Goal: Transaction & Acquisition: Purchase product/service

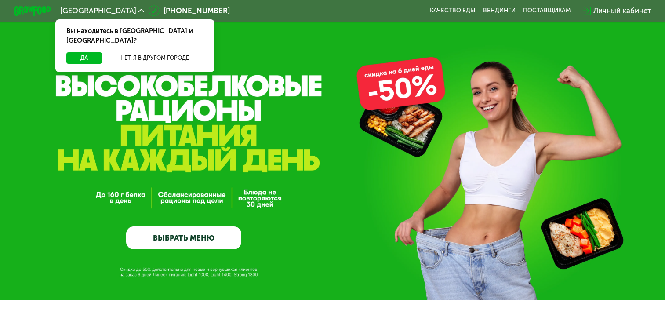
click at [70, 52] on button "Да" at bounding box center [84, 57] width 36 height 11
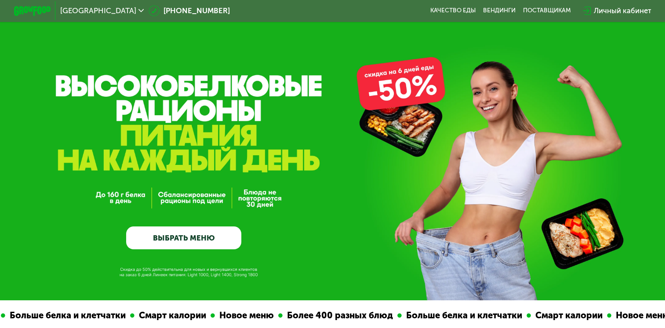
click at [374, 113] on div "GrowFood — доставка правильного питания ВЫБРАТЬ МЕНЮ" at bounding box center [332, 177] width 665 height 143
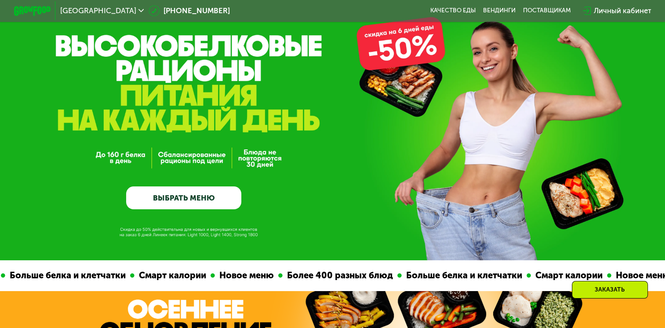
scroll to position [179, 0]
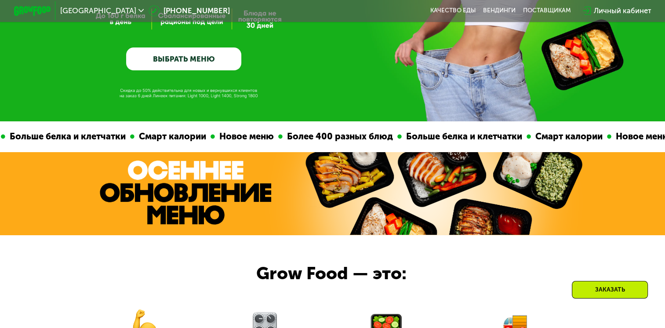
drag, startPoint x: 382, startPoint y: 143, endPoint x: 518, endPoint y: 140, distance: 135.4
click at [518, 140] on div "Смарт калории Новое меню Более 400 разных блюд Больше белка и клетчатки Смарт к…" at bounding box center [332, 136] width 1982 height 31
drag, startPoint x: 514, startPoint y: 138, endPoint x: 545, endPoint y: 136, distance: 31.2
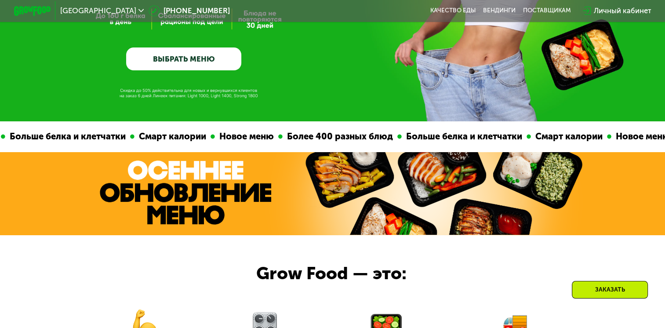
drag, startPoint x: 545, startPoint y: 136, endPoint x: 609, endPoint y: 133, distance: 63.8
drag, startPoint x: 609, startPoint y: 133, endPoint x: 554, endPoint y: 145, distance: 56.8
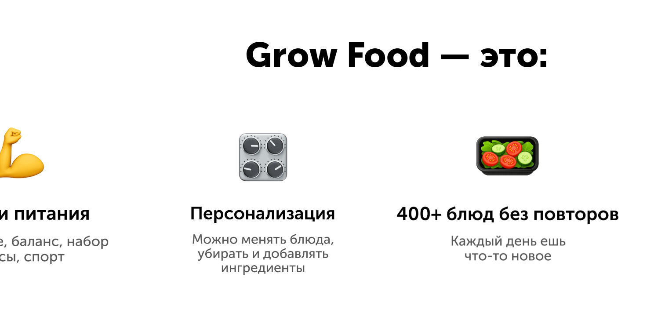
scroll to position [310, 0]
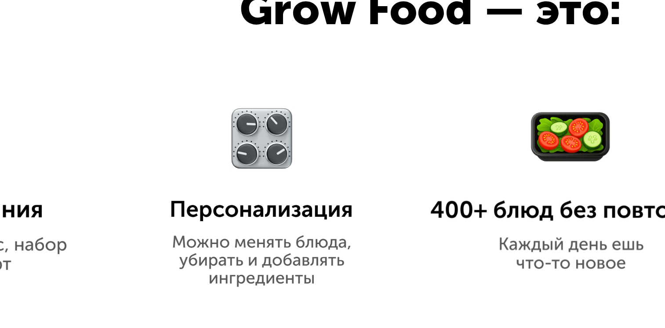
click at [265, 192] on img at bounding box center [264, 210] width 87 height 82
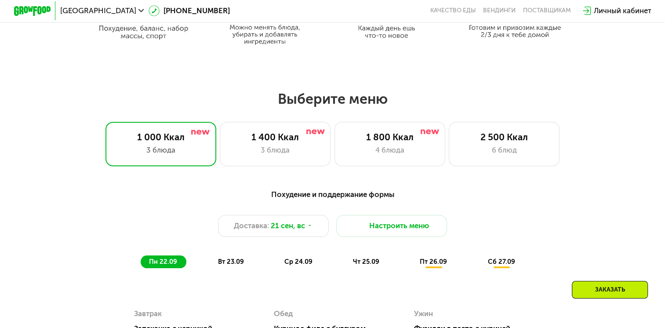
scroll to position [539, 0]
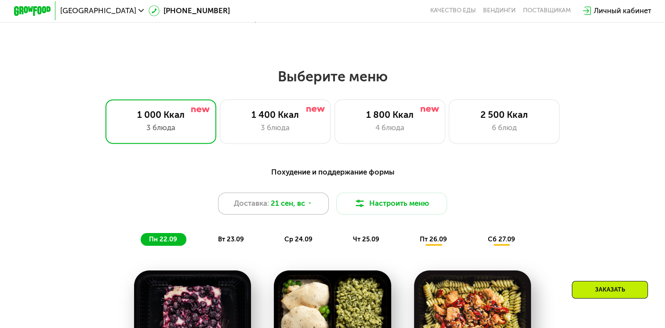
click at [301, 203] on span "21 сен, вс" at bounding box center [288, 203] width 34 height 11
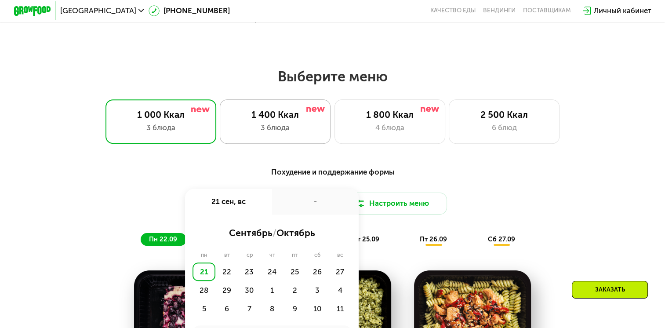
click at [281, 126] on div "3 блюда" at bounding box center [274, 127] width 91 height 11
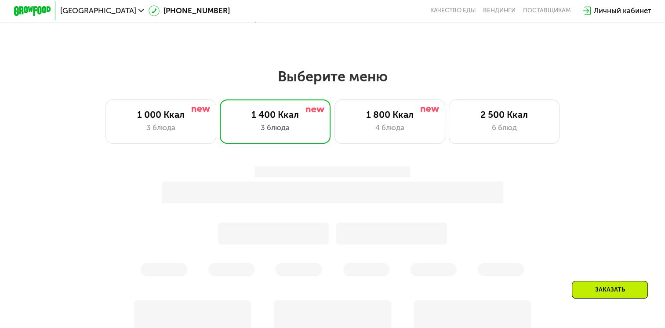
scroll to position [555, 0]
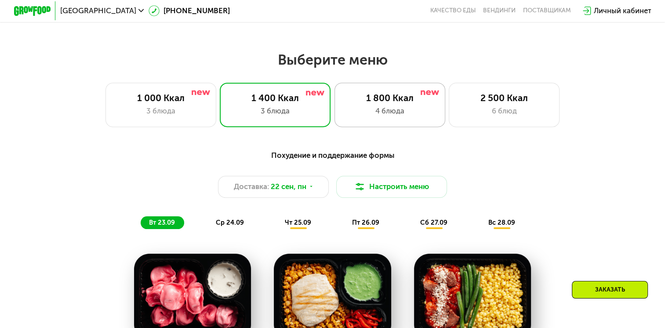
click at [363, 109] on div "4 блюда" at bounding box center [389, 110] width 91 height 11
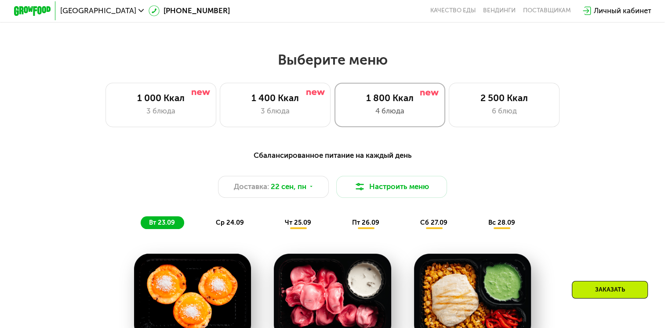
scroll to position [534, 0]
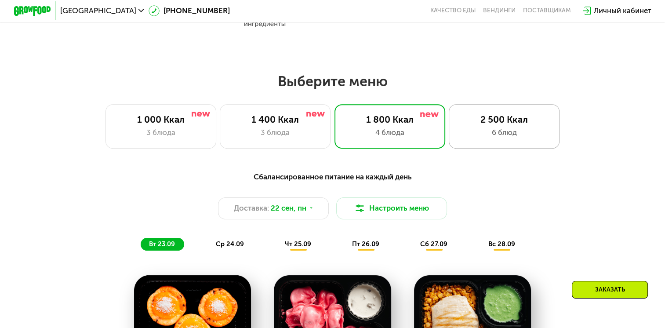
click at [482, 119] on div "2 500 Ккал" at bounding box center [503, 119] width 91 height 11
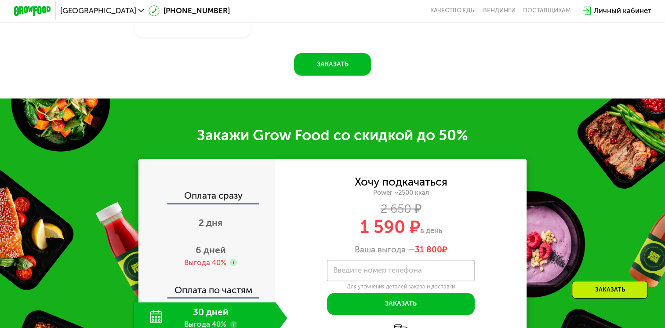
scroll to position [1041, 0]
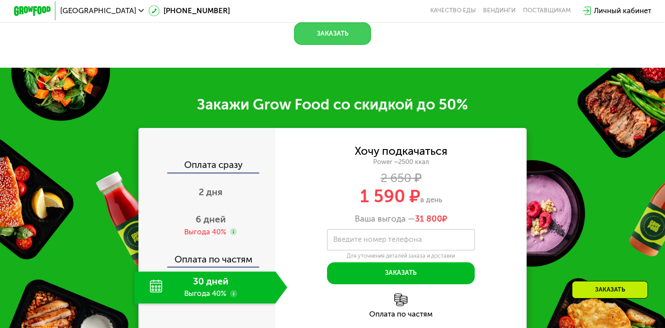
click at [327, 44] on button "Заказать" at bounding box center [332, 33] width 77 height 22
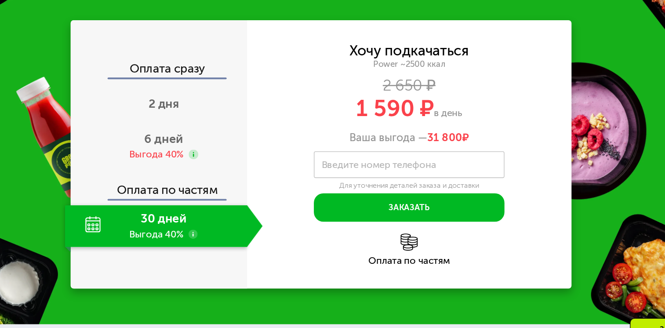
scroll to position [1278, 0]
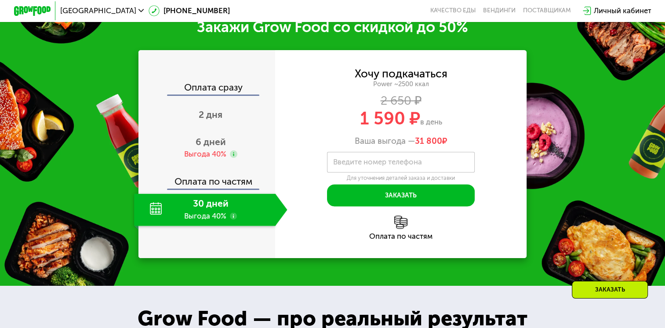
drag, startPoint x: 365, startPoint y: 127, endPoint x: 443, endPoint y: 117, distance: 78.8
click at [443, 117] on div "Хочу подкачаться Power ~2500 ккал 2 650 ₽ 1 590 ₽ в день Ваша выгода — 31 800 ₽" at bounding box center [400, 108] width 251 height 78
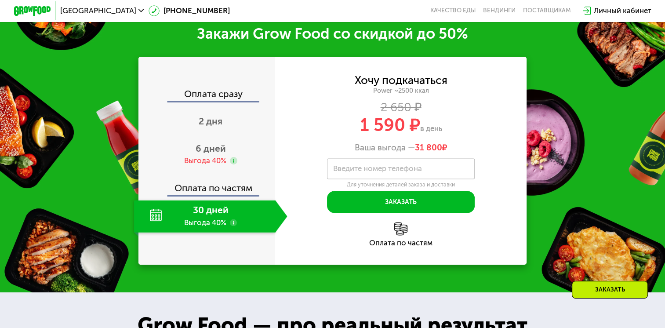
scroll to position [1271, 0]
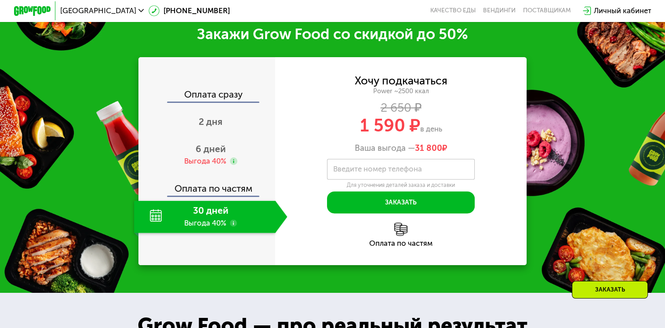
click at [351, 112] on div "Хочу подкачаться Power ~2500 ккал 2 650 ₽ 1 590 ₽ в день Ваша выгода — 31 800 ₽" at bounding box center [400, 115] width 251 height 78
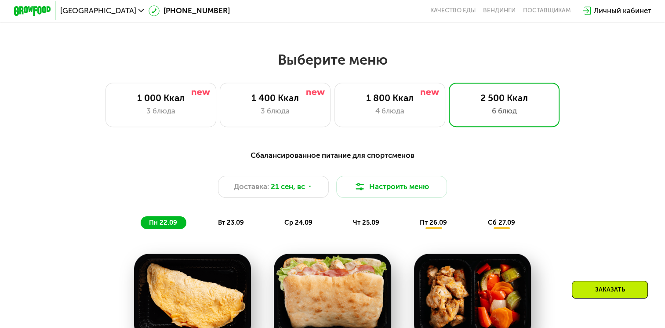
scroll to position [554, 0]
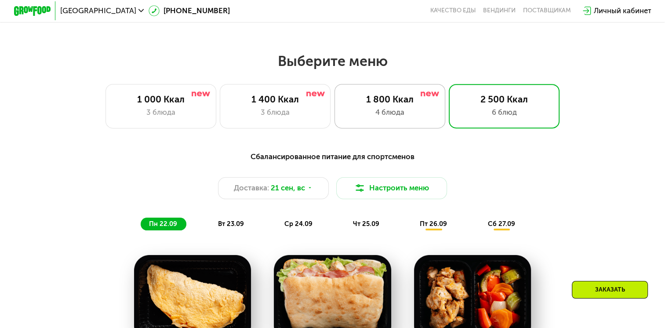
click at [372, 105] on div "1 800 Ккал" at bounding box center [389, 99] width 91 height 11
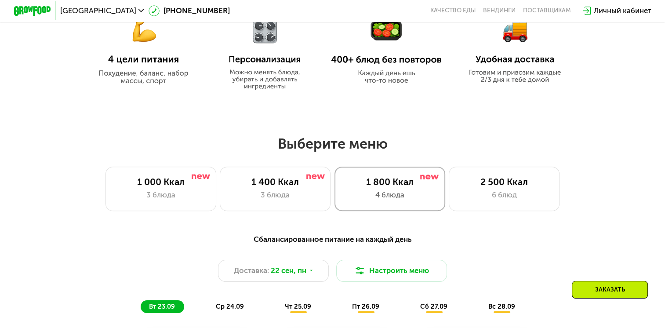
scroll to position [461, 0]
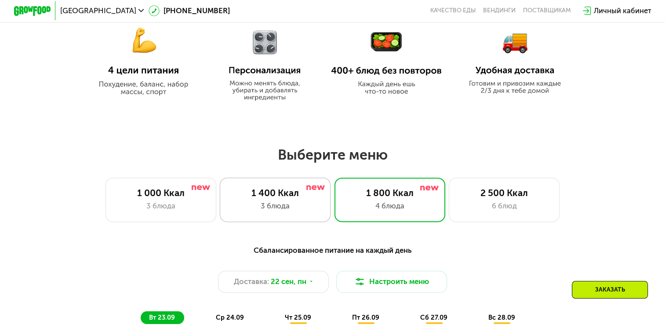
click at [307, 211] on div "3 блюда" at bounding box center [274, 205] width 91 height 11
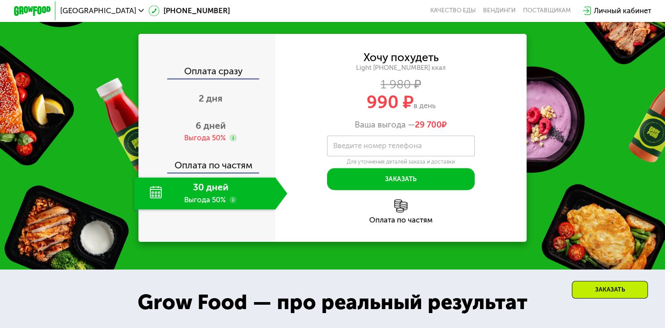
scroll to position [1132, 0]
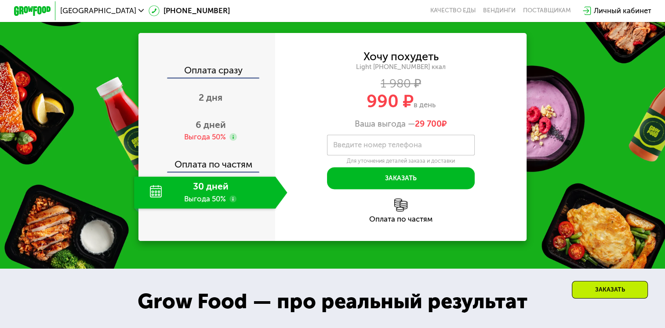
drag, startPoint x: 368, startPoint y: 115, endPoint x: 452, endPoint y: 102, distance: 85.0
click at [452, 102] on div "990 ₽ в день" at bounding box center [400, 102] width 251 height 18
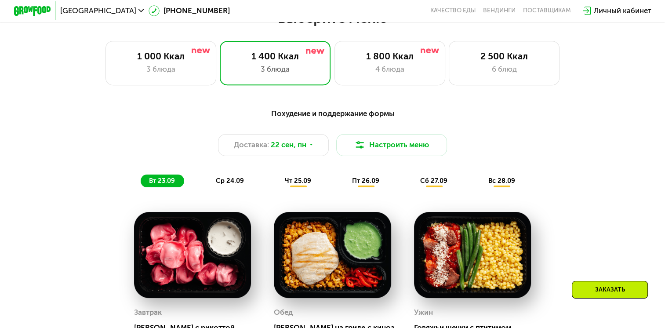
scroll to position [595, 0]
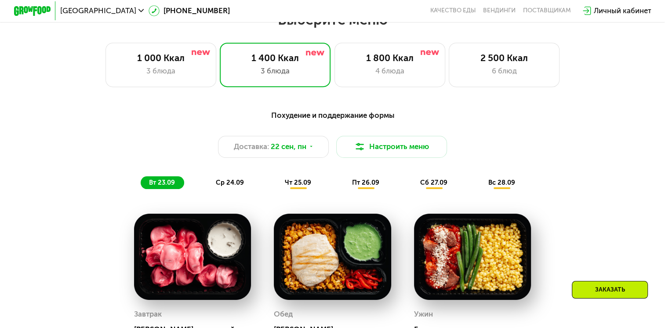
click at [225, 186] on span "ср 24.09" at bounding box center [230, 182] width 28 height 8
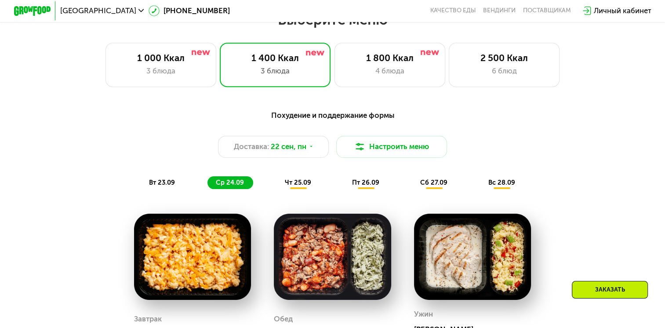
click at [285, 186] on span "чт 25.09" at bounding box center [298, 182] width 26 height 8
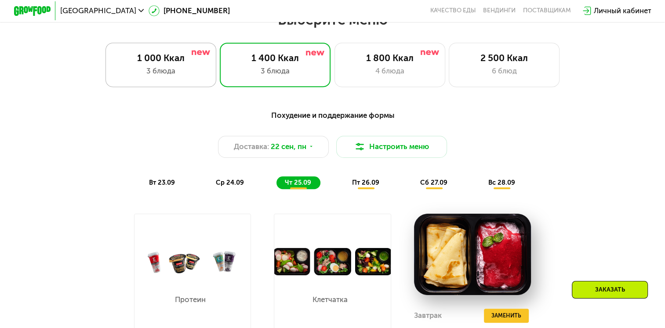
click at [173, 60] on div "1 000 Ккал" at bounding box center [160, 57] width 91 height 11
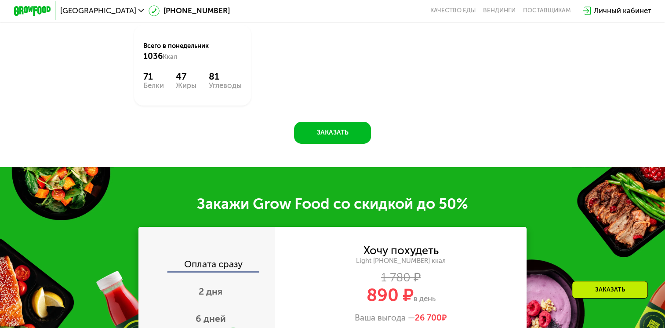
scroll to position [1077, 0]
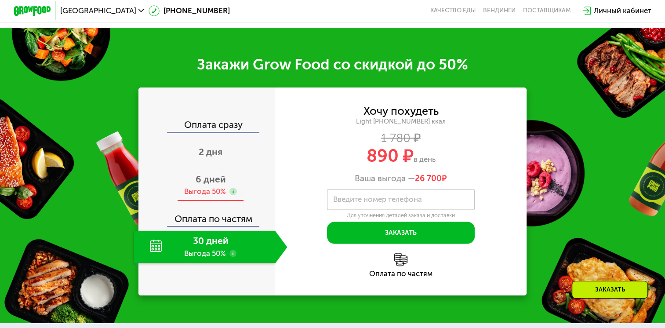
click at [232, 195] on use at bounding box center [232, 191] width 7 height 7
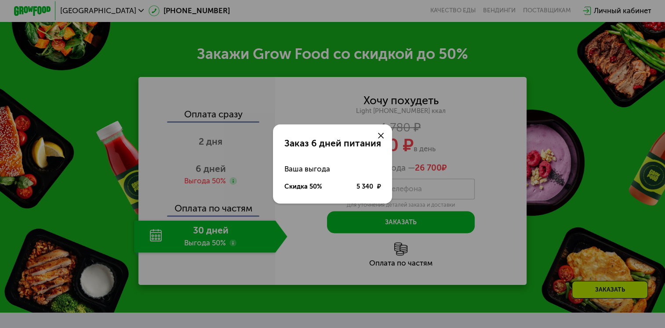
scroll to position [1088, 0]
click at [309, 105] on div "Заказ 6 дней питания Ваша выгода Скидка 50% 5 340 ₽" at bounding box center [332, 164] width 665 height 328
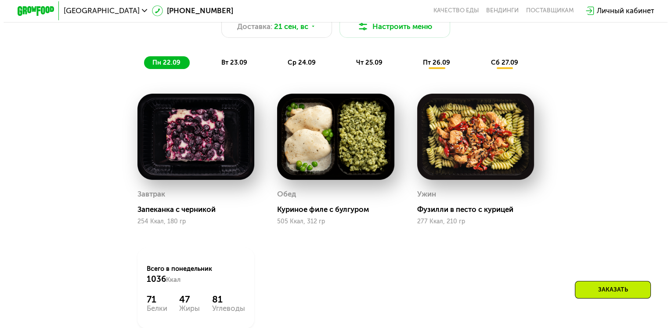
scroll to position [711, 0]
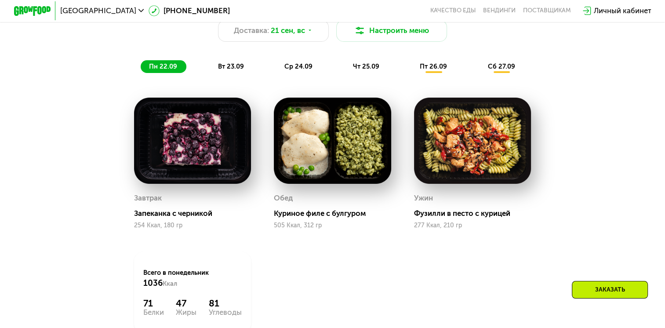
click at [237, 67] on span "вт 23.09" at bounding box center [231, 66] width 26 height 8
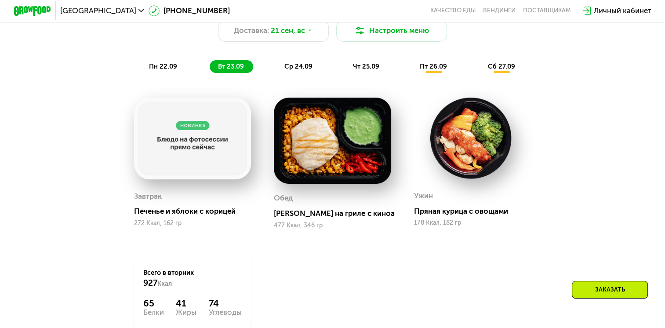
click at [301, 70] on span "ср 24.09" at bounding box center [298, 66] width 28 height 8
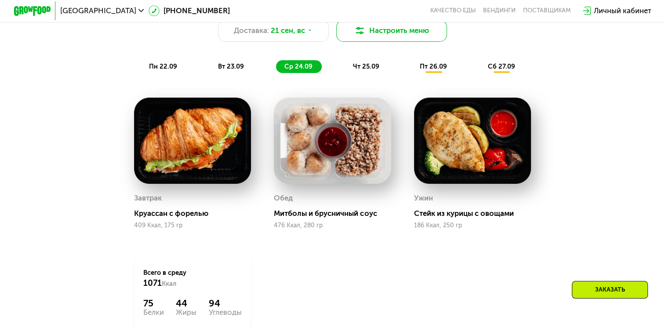
click at [386, 32] on button "Настроить меню" at bounding box center [391, 31] width 111 height 22
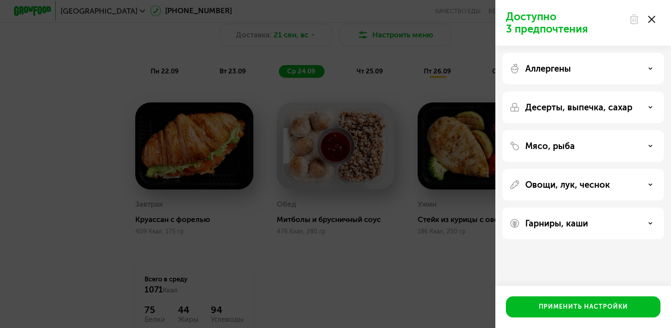
click at [571, 103] on p "Десерты, выпечка, сахар" at bounding box center [579, 107] width 107 height 11
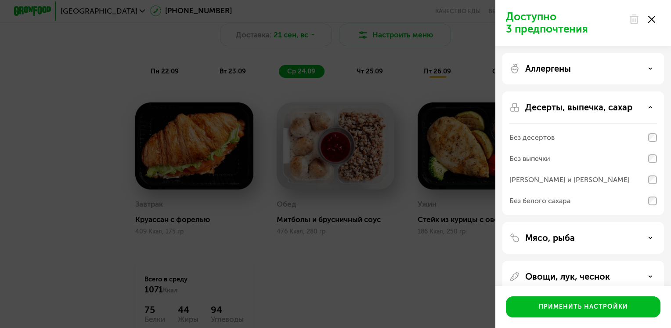
click at [574, 136] on div "Без десертов" at bounding box center [584, 137] width 148 height 21
click at [577, 108] on p "Десерты, выпечка, сахар" at bounding box center [579, 107] width 107 height 11
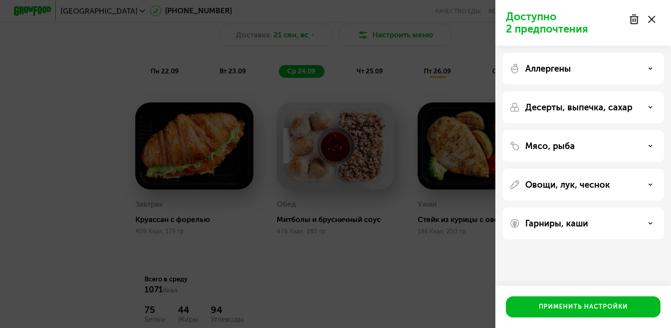
click at [577, 145] on div "Мясо, рыба" at bounding box center [584, 146] width 148 height 11
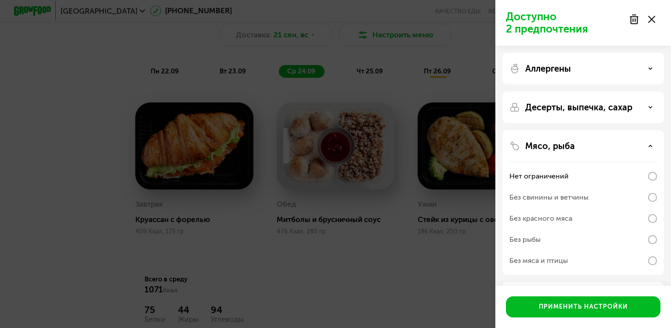
click at [577, 145] on div "Мясо, рыба" at bounding box center [584, 146] width 148 height 11
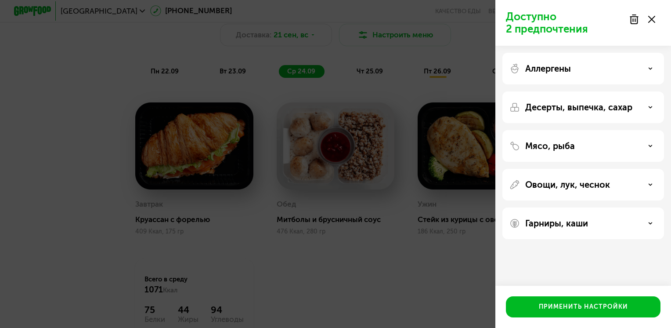
click at [577, 188] on p "Овощи, лук, чеснок" at bounding box center [568, 184] width 85 height 11
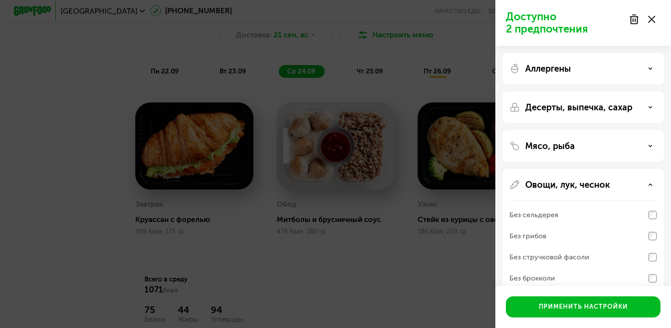
click at [577, 188] on p "Овощи, лук, чеснок" at bounding box center [568, 184] width 85 height 11
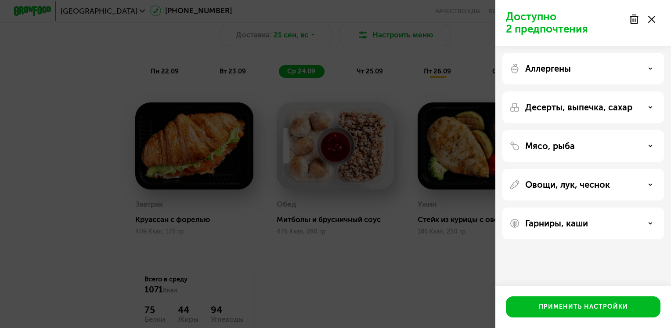
click at [576, 216] on div "Гарниры, каши" at bounding box center [584, 223] width 162 height 32
click at [575, 221] on p "Гарниры, каши" at bounding box center [557, 223] width 63 height 11
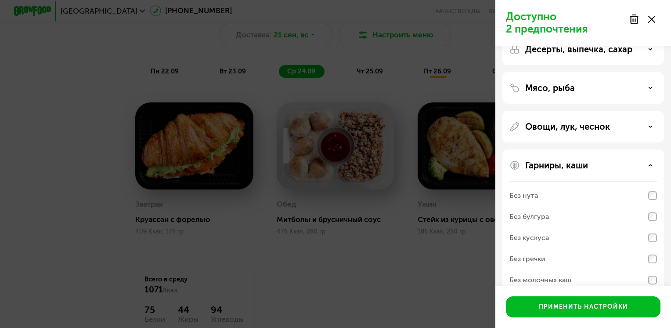
scroll to position [63, 0]
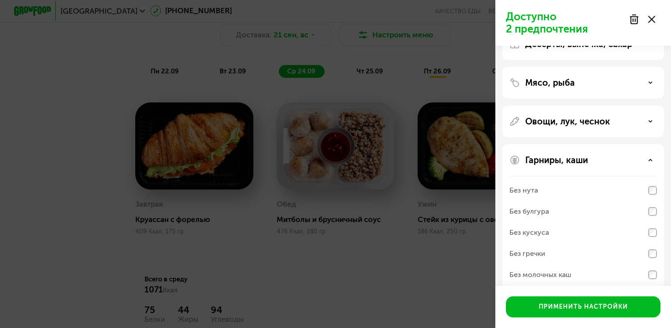
click at [573, 163] on p "Гарниры, каши" at bounding box center [557, 160] width 63 height 11
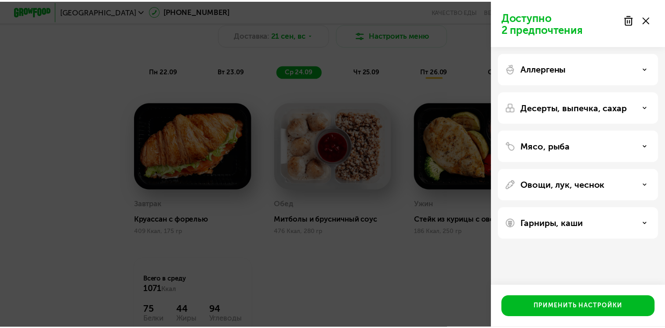
scroll to position [0, 0]
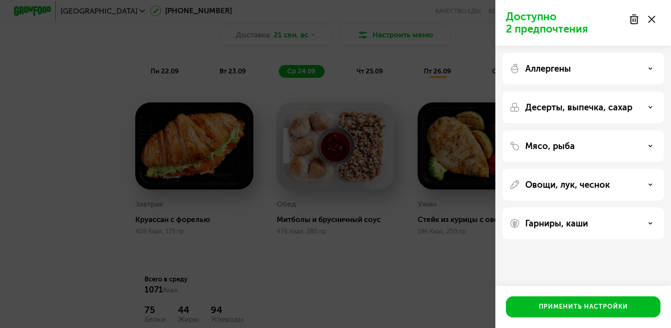
click at [566, 111] on p "Десерты, выпечка, сахар" at bounding box center [579, 107] width 107 height 11
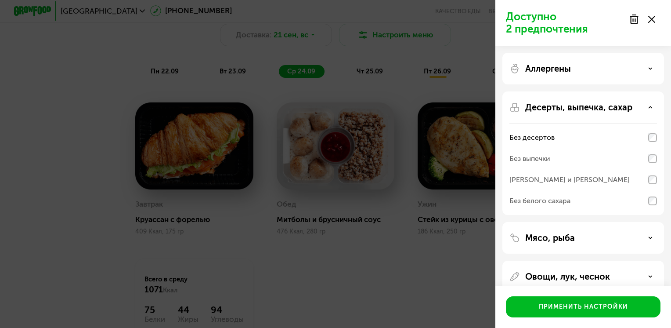
click at [568, 163] on div "Без выпечки" at bounding box center [584, 158] width 148 height 21
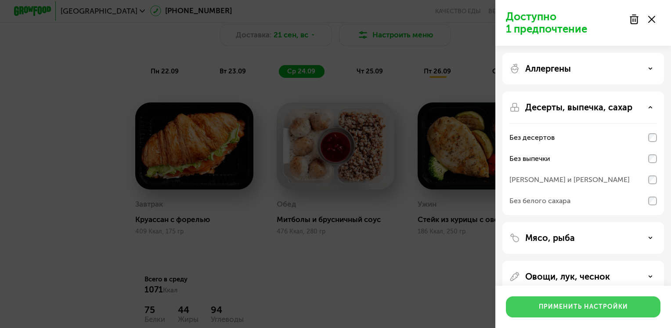
click at [564, 313] on button "Применить настройки" at bounding box center [583, 306] width 155 height 21
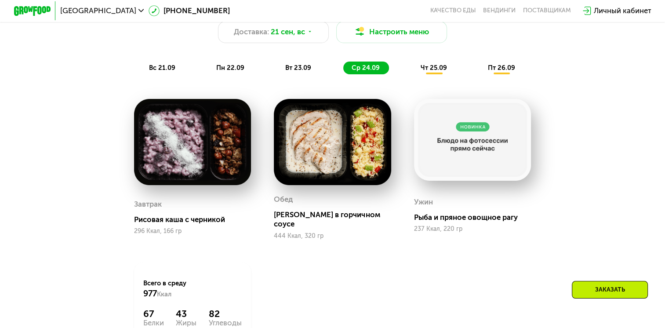
scroll to position [710, 0]
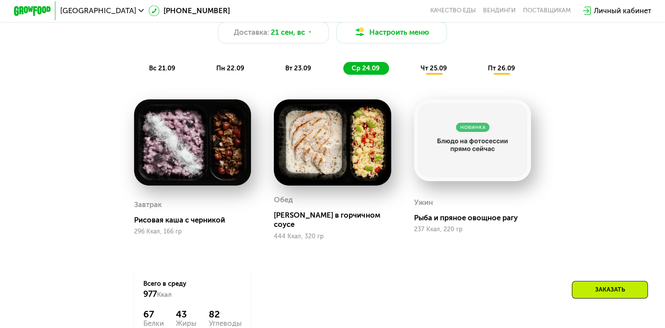
click at [167, 71] on span "вс 21.09" at bounding box center [162, 68] width 26 height 8
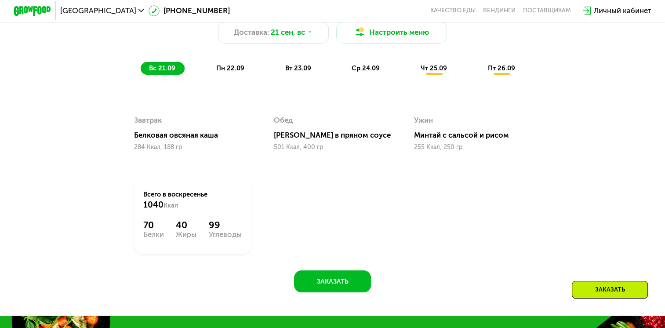
click at [224, 69] on span "пн 22.09" at bounding box center [230, 68] width 28 height 8
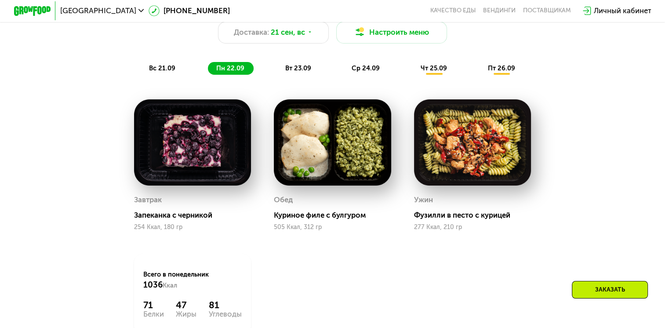
click at [290, 62] on div "Похудение и поддержание формы Доставка: [DATE] Настроить меню вс 21.09 пн 22.09…" at bounding box center [332, 35] width 547 height 80
drag, startPoint x: 296, startPoint y: 67, endPoint x: 301, endPoint y: 70, distance: 6.0
click at [301, 70] on div "вт 23.09" at bounding box center [299, 68] width 44 height 13
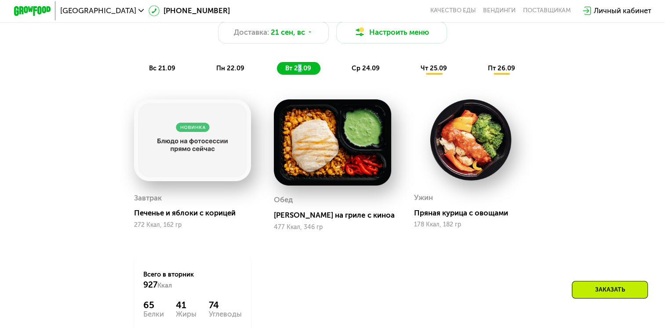
click at [301, 70] on span "вт 23.09" at bounding box center [298, 68] width 26 height 8
click at [352, 70] on span "ср 24.09" at bounding box center [366, 68] width 28 height 8
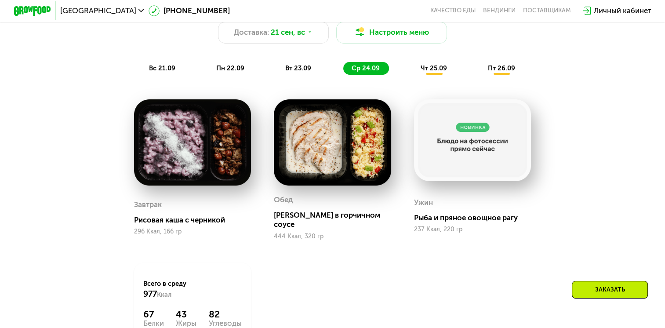
click at [420, 71] on div "чт 25.09" at bounding box center [434, 68] width 44 height 13
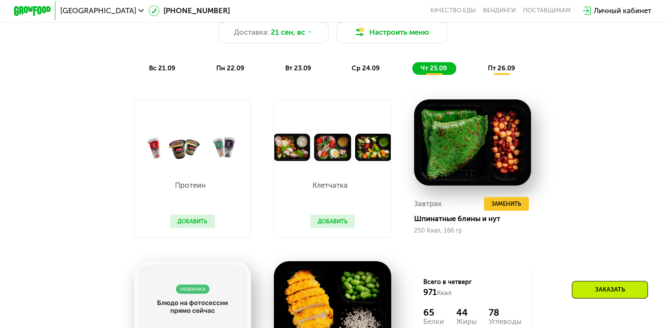
click at [484, 75] on div "пт 26.09" at bounding box center [501, 68] width 45 height 13
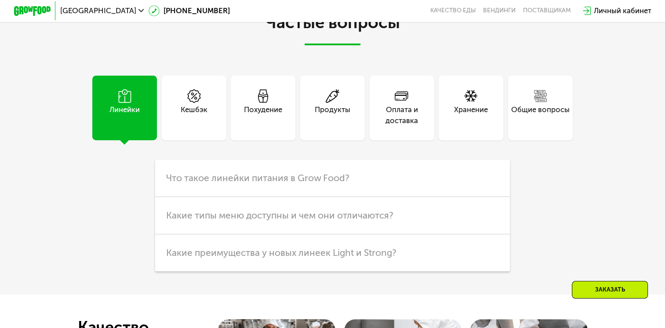
scroll to position [2555, 0]
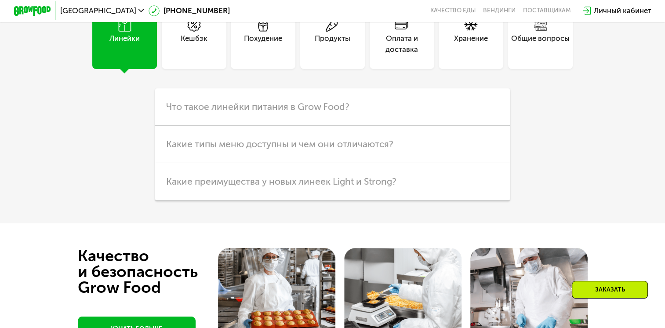
click at [216, 66] on div "Кешбэк" at bounding box center [194, 36] width 65 height 65
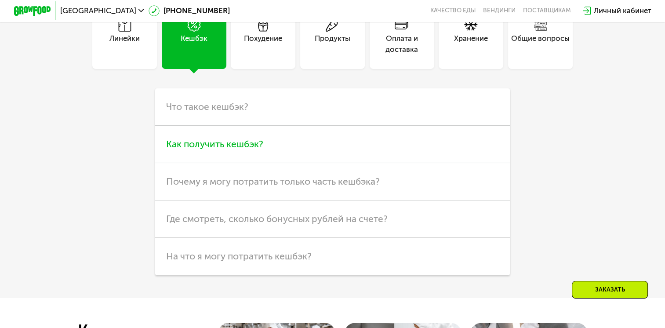
click at [294, 158] on h3 "Как получить кешбэк?" at bounding box center [332, 144] width 355 height 37
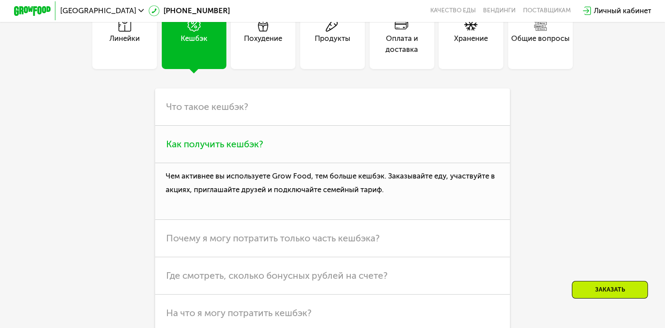
click at [294, 158] on h3 "Как получить кешбэк?" at bounding box center [332, 144] width 355 height 37
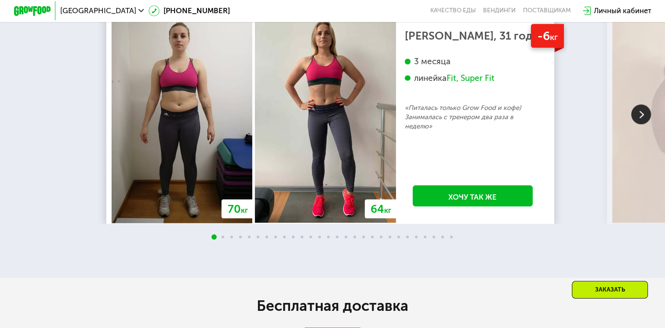
scroll to position [1840, 0]
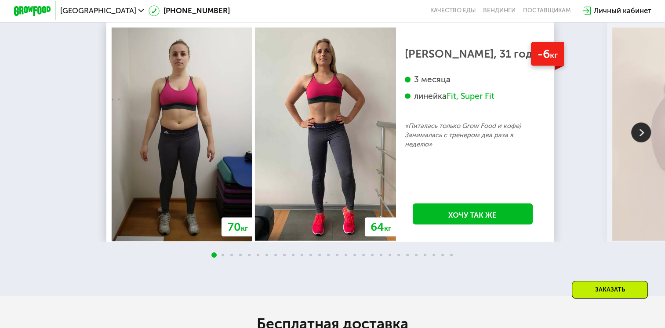
click at [640, 137] on img at bounding box center [641, 133] width 20 height 20
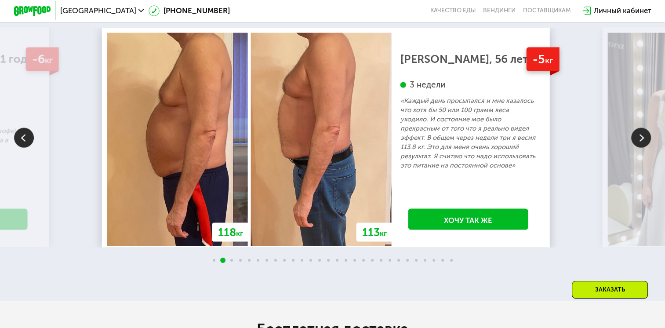
scroll to position [1829, 0]
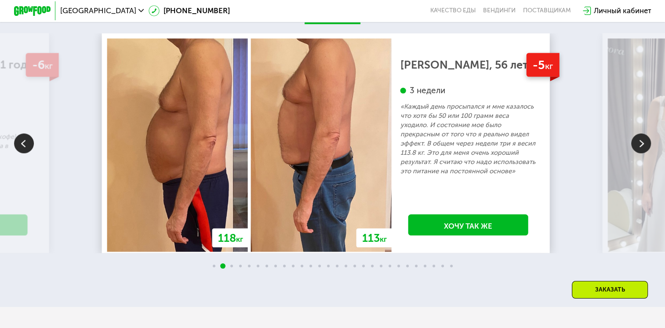
click at [640, 149] on img at bounding box center [641, 144] width 20 height 20
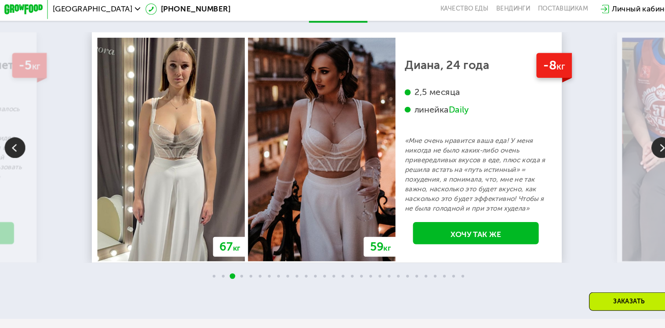
scroll to position [1830, 0]
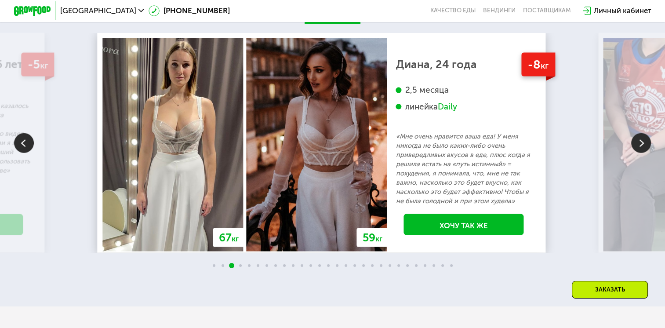
click at [638, 142] on img at bounding box center [641, 143] width 20 height 20
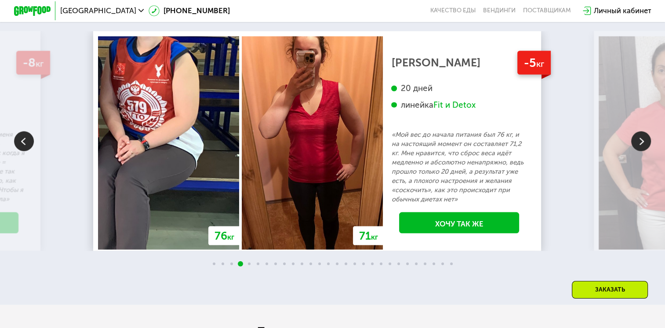
scroll to position [1831, 0]
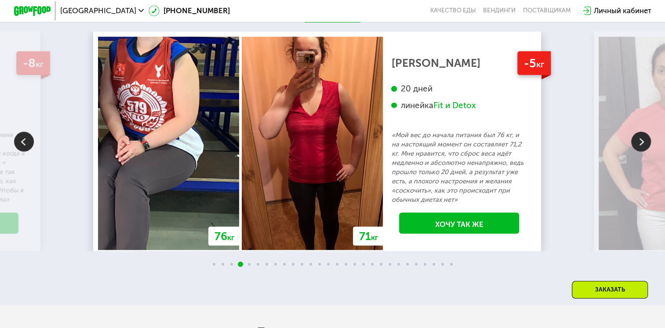
click at [638, 142] on img at bounding box center [641, 142] width 20 height 20
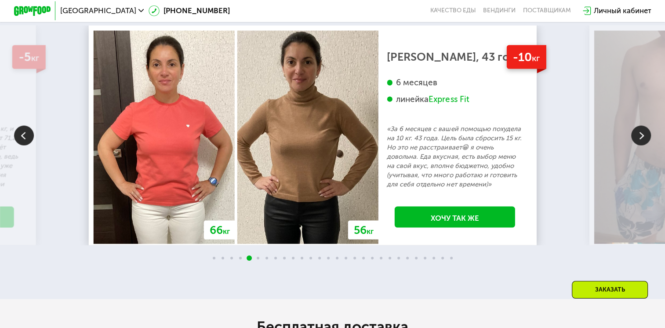
scroll to position [1835, 0]
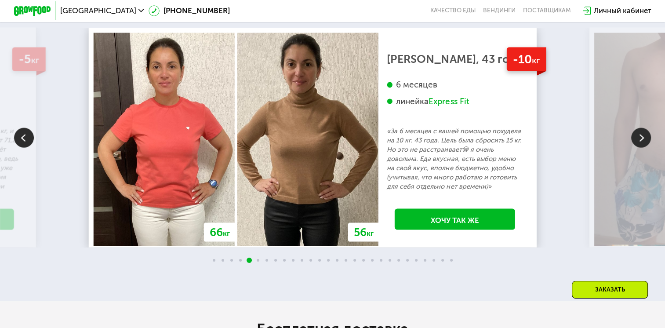
click at [638, 142] on img at bounding box center [641, 138] width 20 height 20
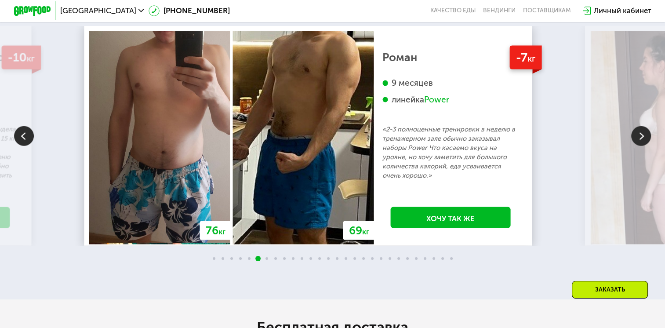
scroll to position [1837, 0]
click at [639, 142] on img at bounding box center [641, 136] width 20 height 20
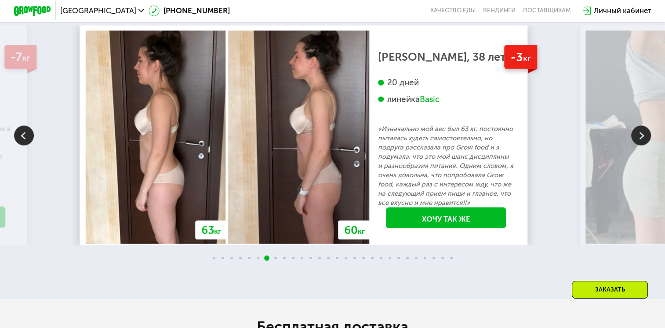
click at [639, 141] on img at bounding box center [641, 136] width 20 height 20
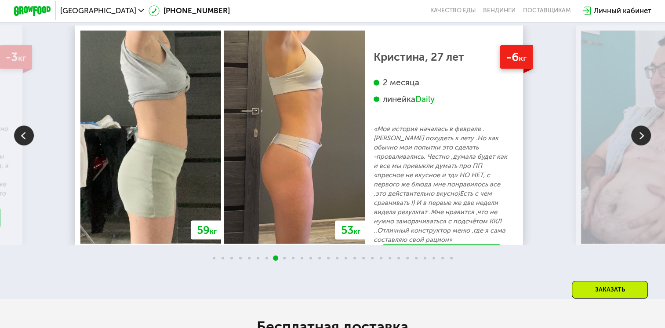
click at [639, 141] on img at bounding box center [641, 136] width 20 height 20
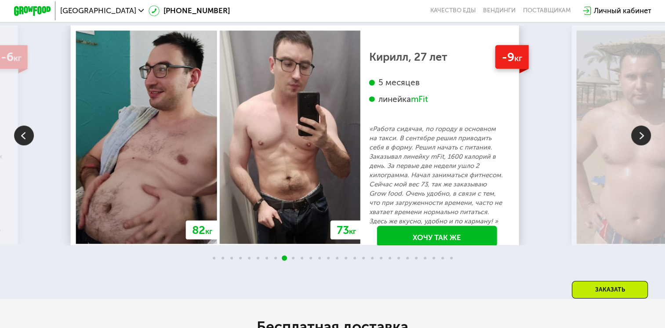
click at [640, 136] on img at bounding box center [641, 136] width 20 height 20
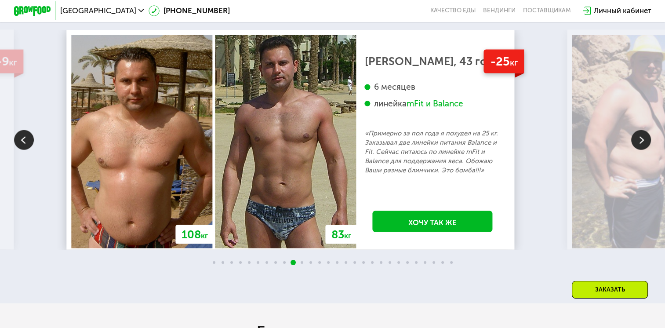
scroll to position [1833, 0]
click at [639, 135] on img at bounding box center [641, 140] width 20 height 20
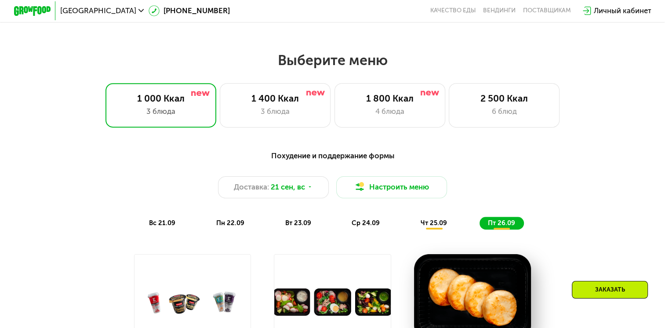
scroll to position [554, 0]
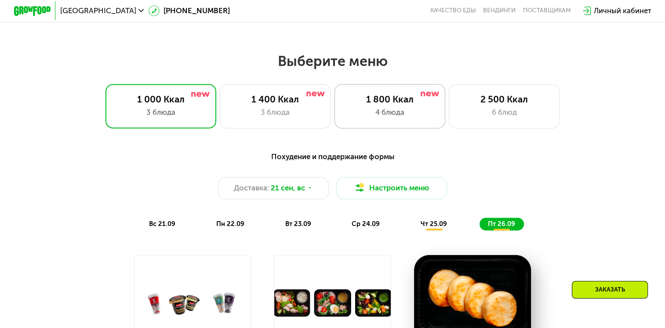
click at [412, 105] on div "1 800 Ккал" at bounding box center [389, 99] width 91 height 11
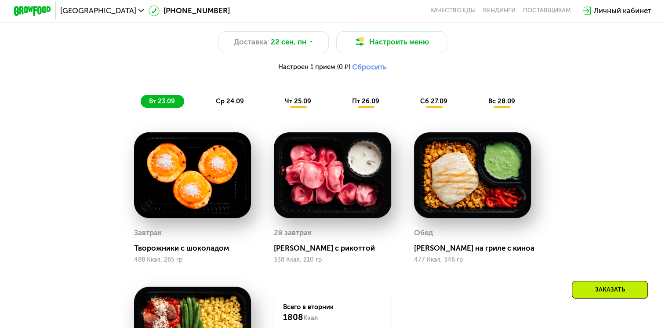
scroll to position [562, 0]
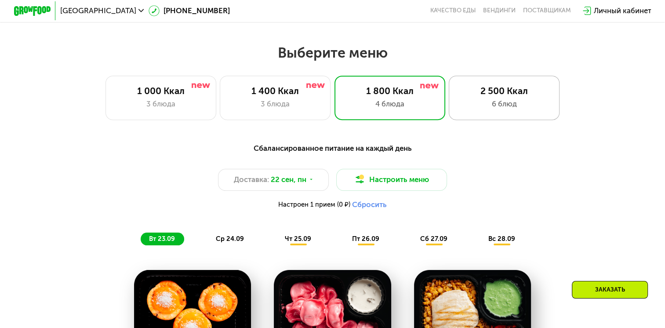
click at [466, 107] on div "6 блюд" at bounding box center [503, 103] width 91 height 11
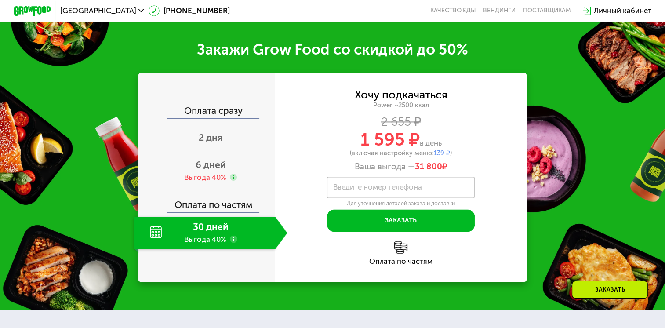
scroll to position [1266, 0]
